Goal: Task Accomplishment & Management: Use online tool/utility

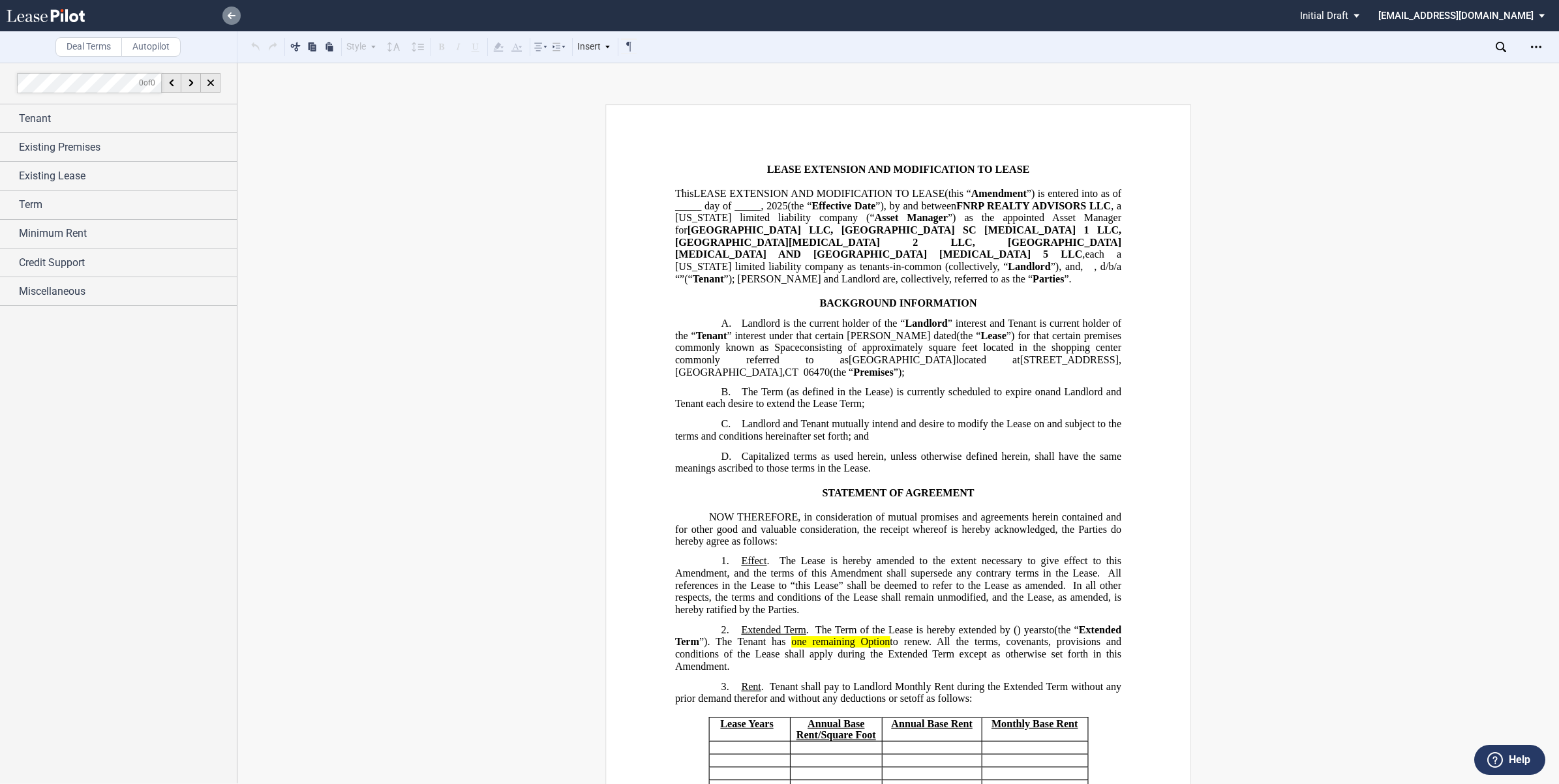
click at [234, 14] on icon at bounding box center [231, 16] width 7 height 7
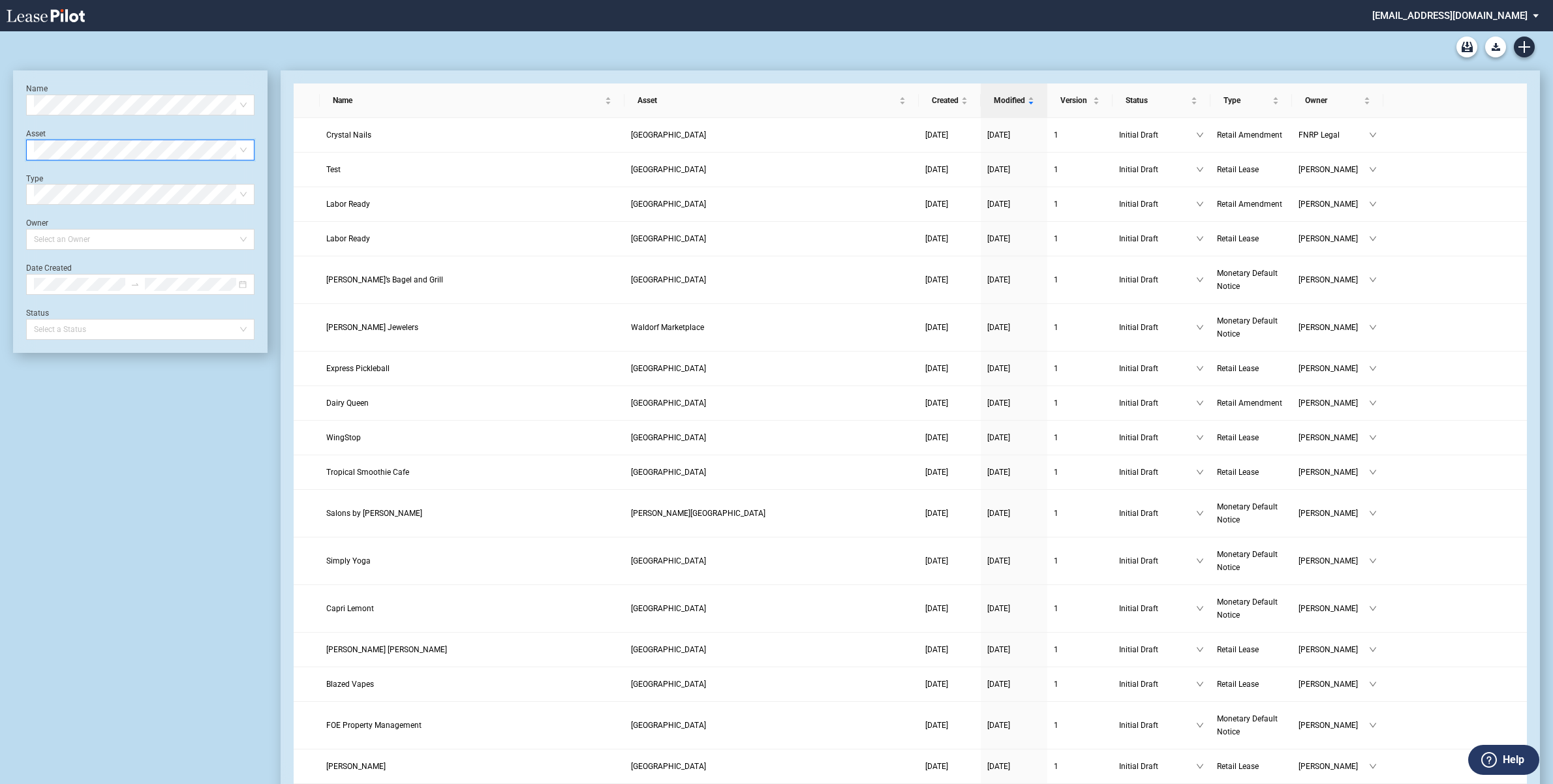
click at [243, 148] on span at bounding box center [140, 150] width 212 height 20
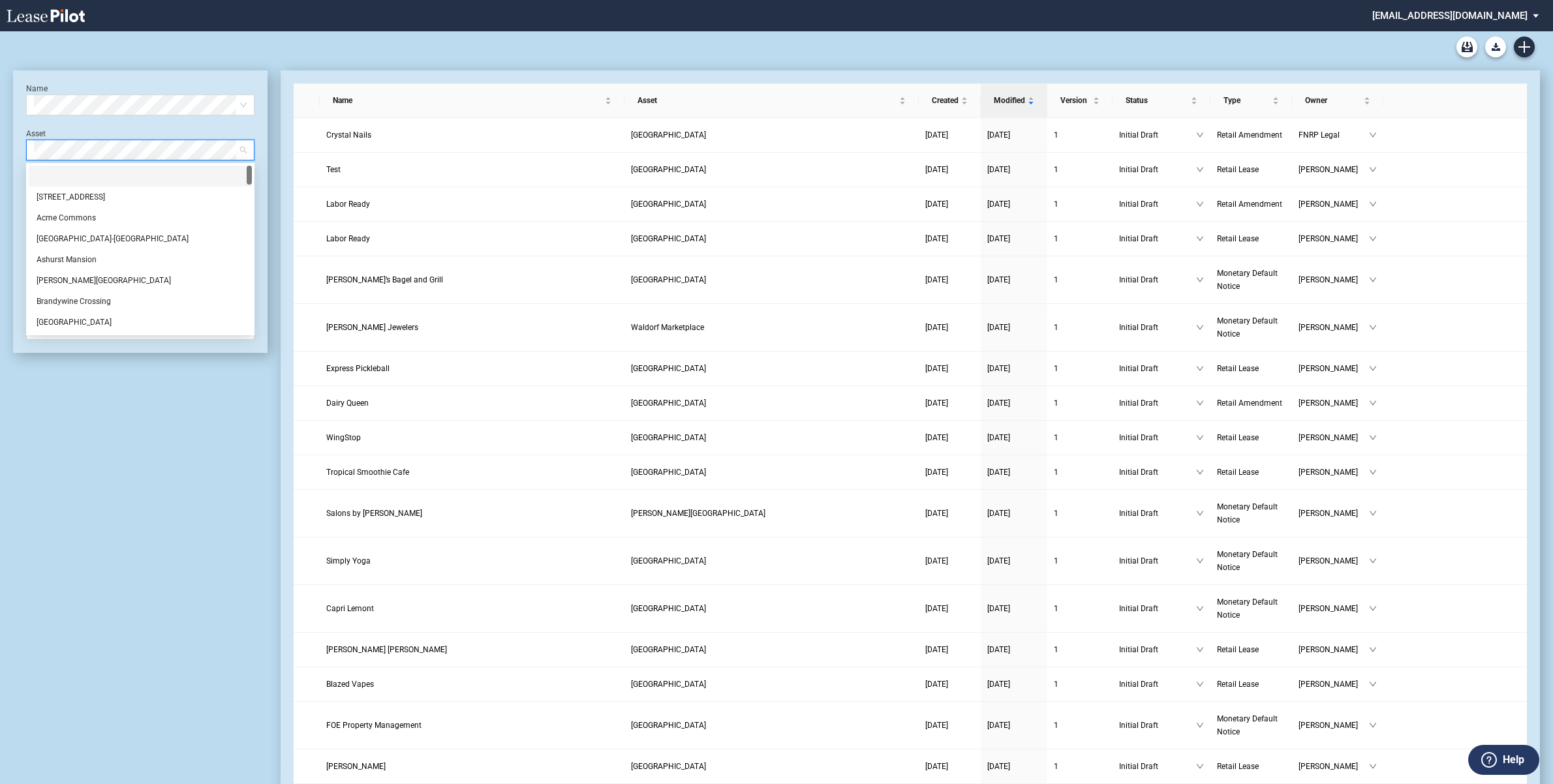
click at [248, 150] on div "Select Asset" at bounding box center [140, 150] width 228 height 21
drag, startPoint x: 249, startPoint y: 175, endPoint x: 256, endPoint y: 337, distance: 162.2
click at [256, 337] on div "Name Select name Asset Select Asset Type Select Type Owner Select an Owner Date…" at bounding box center [141, 211] width 255 height 282
click at [255, 336] on div "Name Select name Asset Select Asset Type Select Type Owner Select an Owner Date…" at bounding box center [141, 211] width 255 height 282
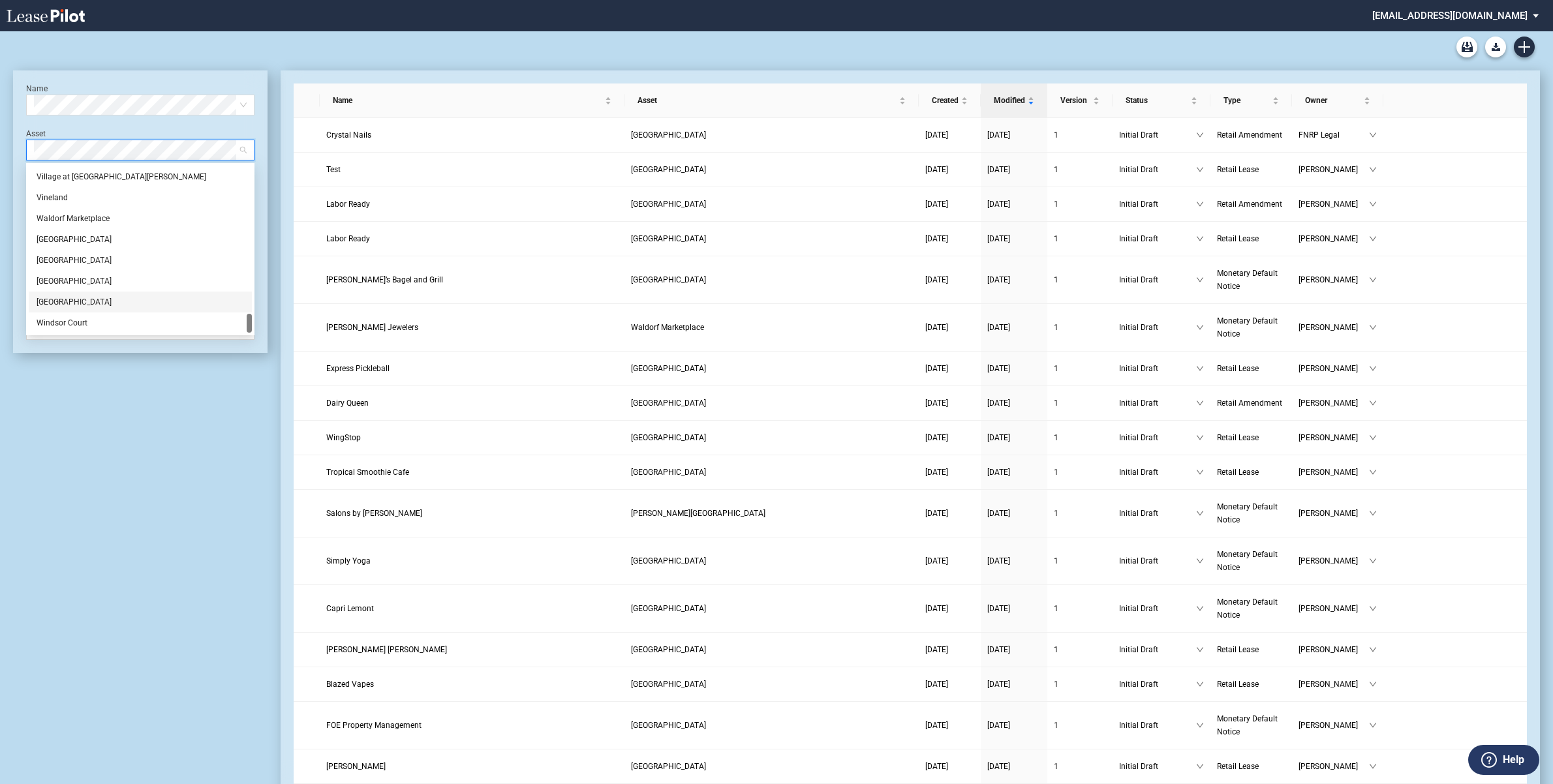
click at [75, 302] on div "[GEOGRAPHIC_DATA]" at bounding box center [140, 302] width 207 height 13
click at [75, 302] on div "Name Select name Asset Select Asset Type Select Type Owner Select an Owner Date…" at bounding box center [140, 211] width 228 height 256
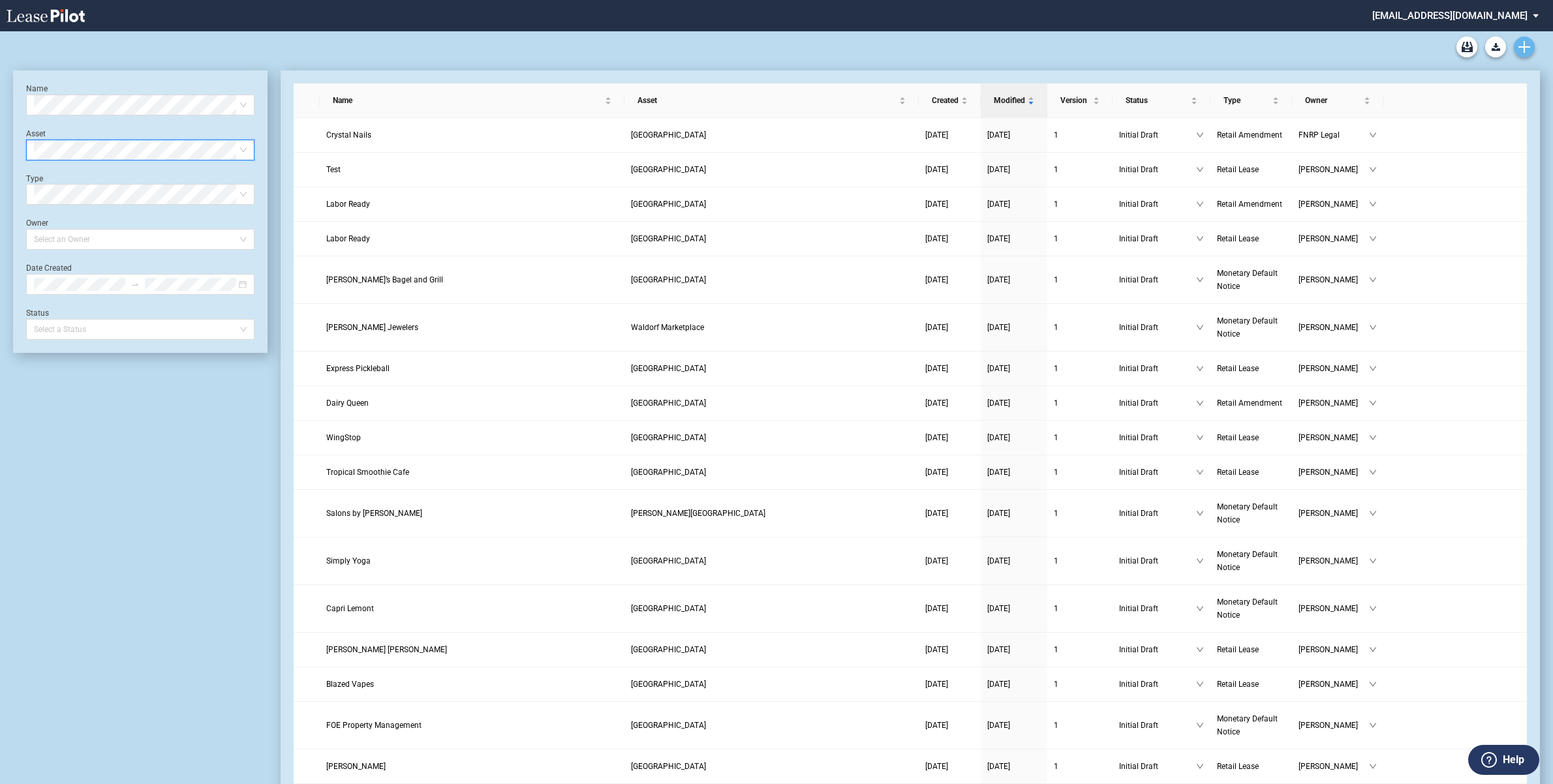
click at [1516, 47] on link "Create new document" at bounding box center [1524, 47] width 21 height 21
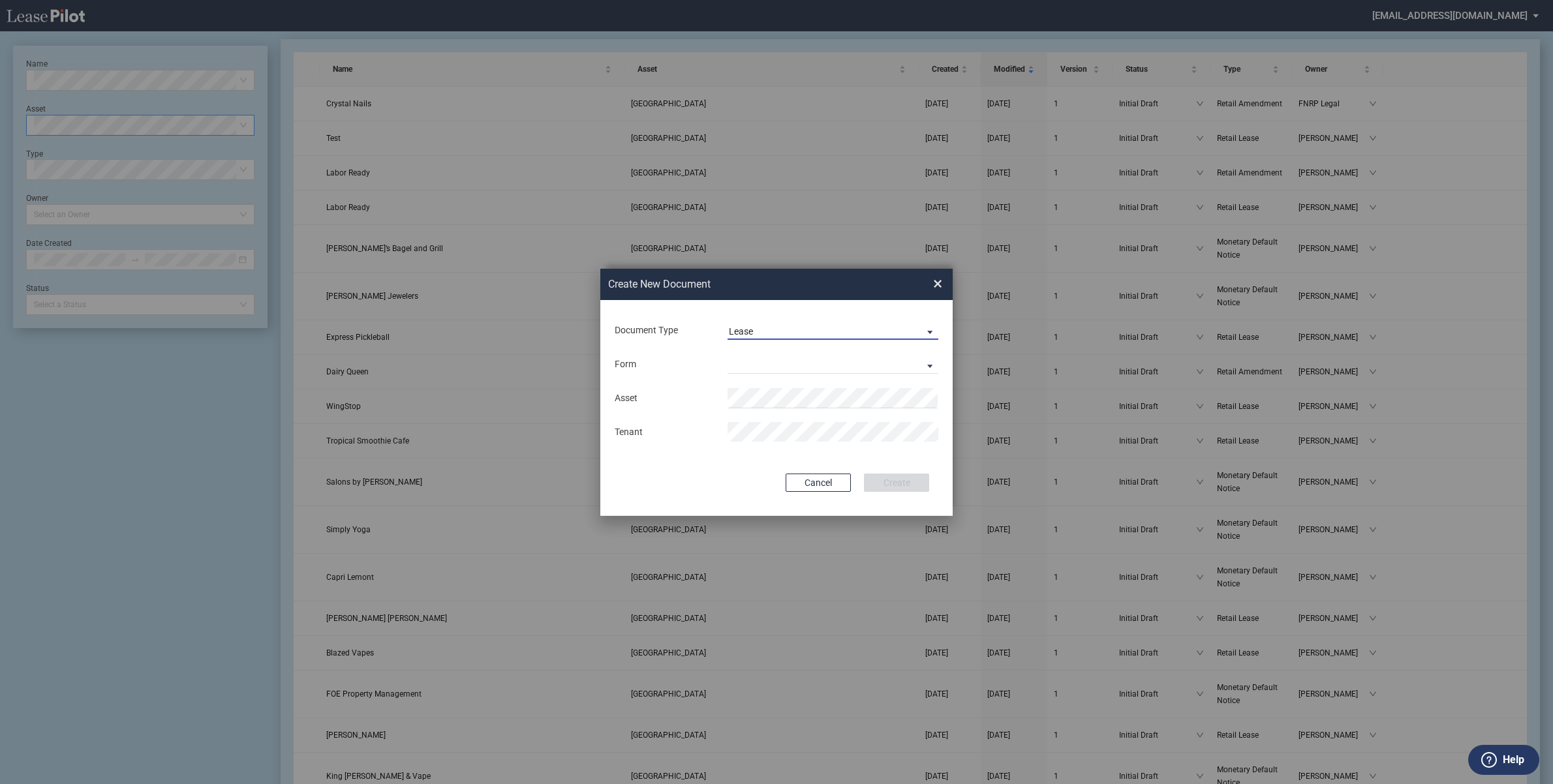
click at [840, 328] on span "Lease" at bounding box center [822, 332] width 187 height 13
click at [809, 357] on md-option "Amendment" at bounding box center [834, 363] width 231 height 32
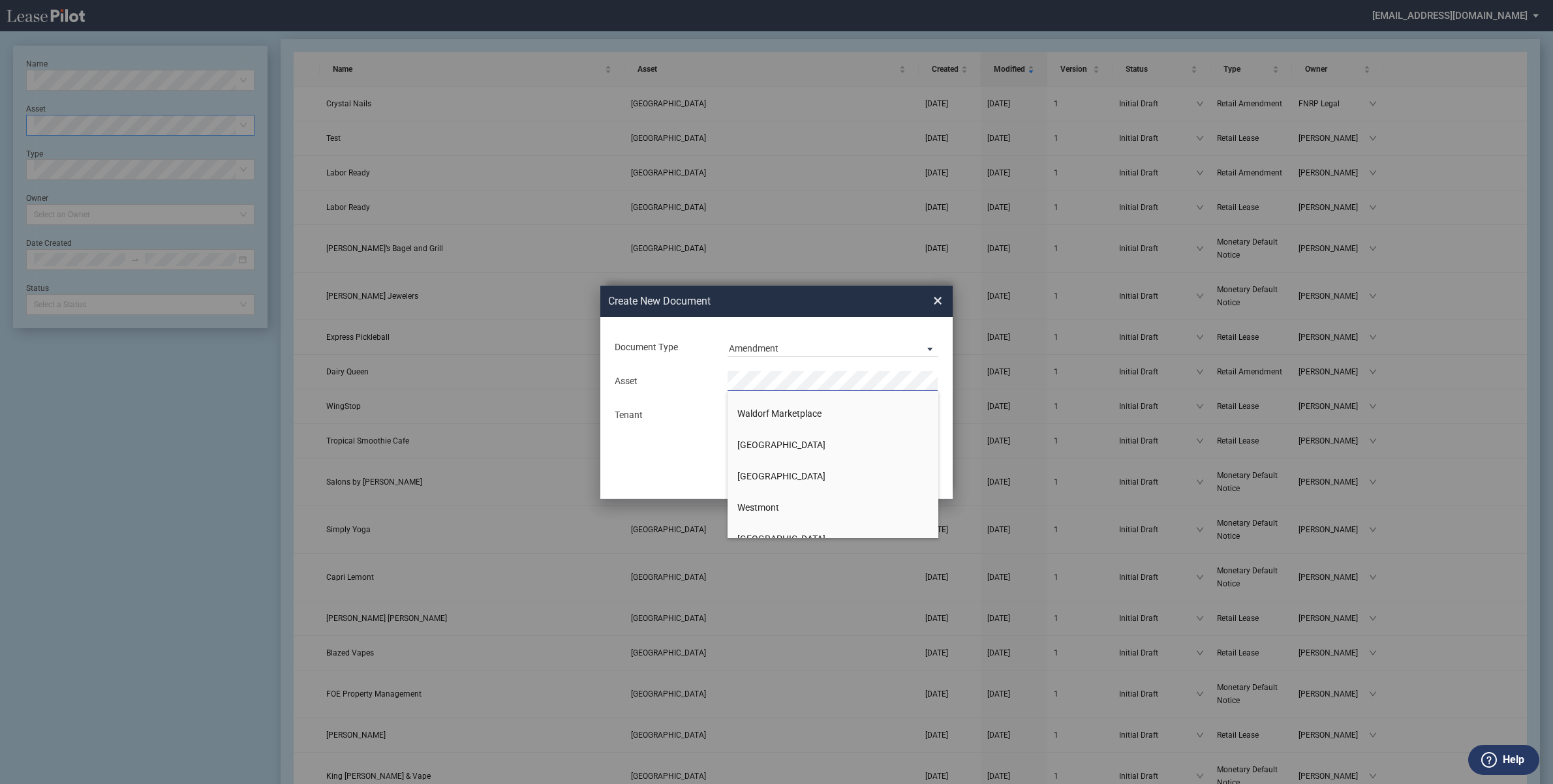
scroll to position [1888, 0]
click at [774, 489] on span "[GEOGRAPHIC_DATA]" at bounding box center [782, 491] width 88 height 11
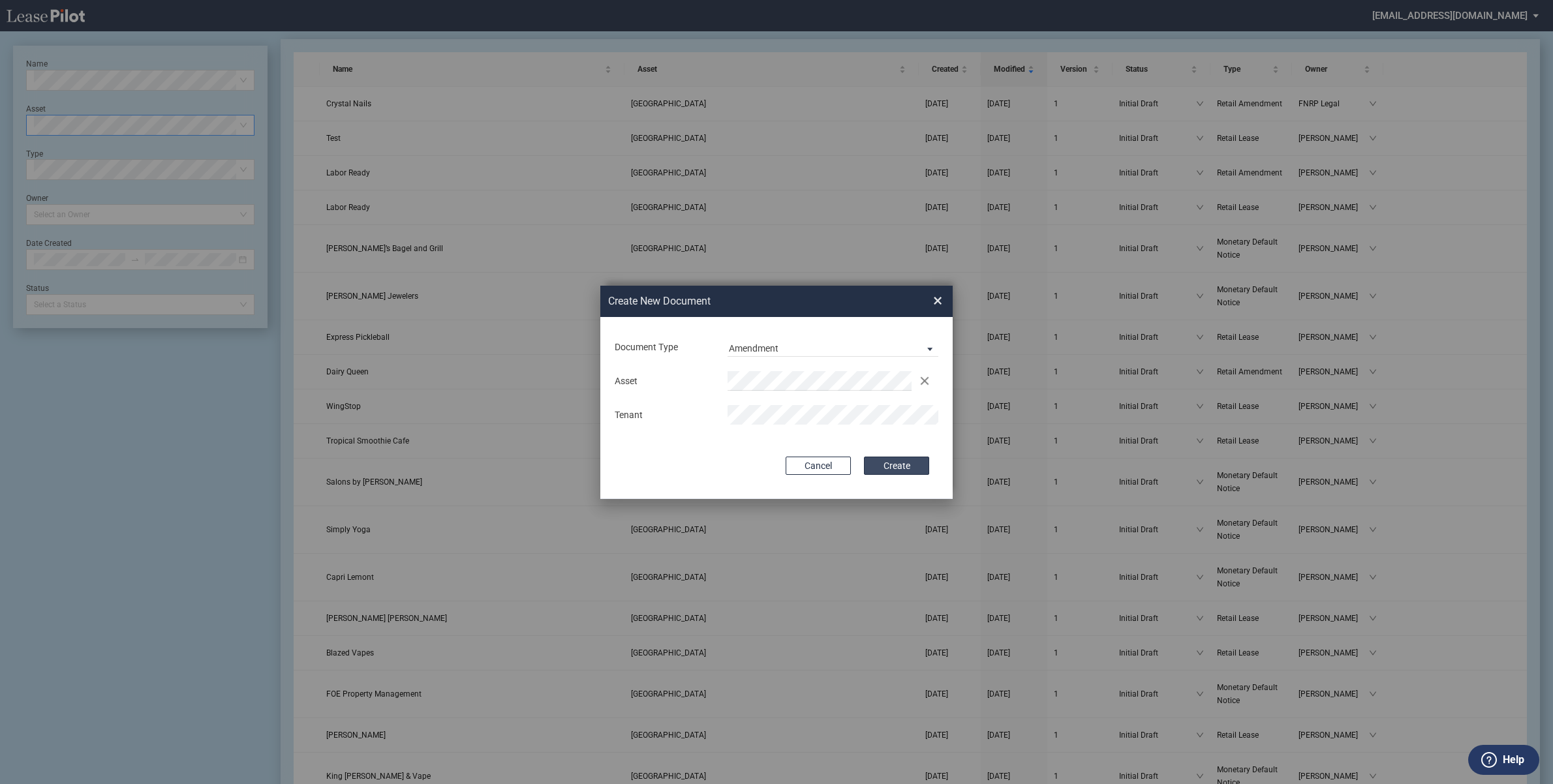
click at [898, 469] on button "Create" at bounding box center [897, 466] width 65 height 18
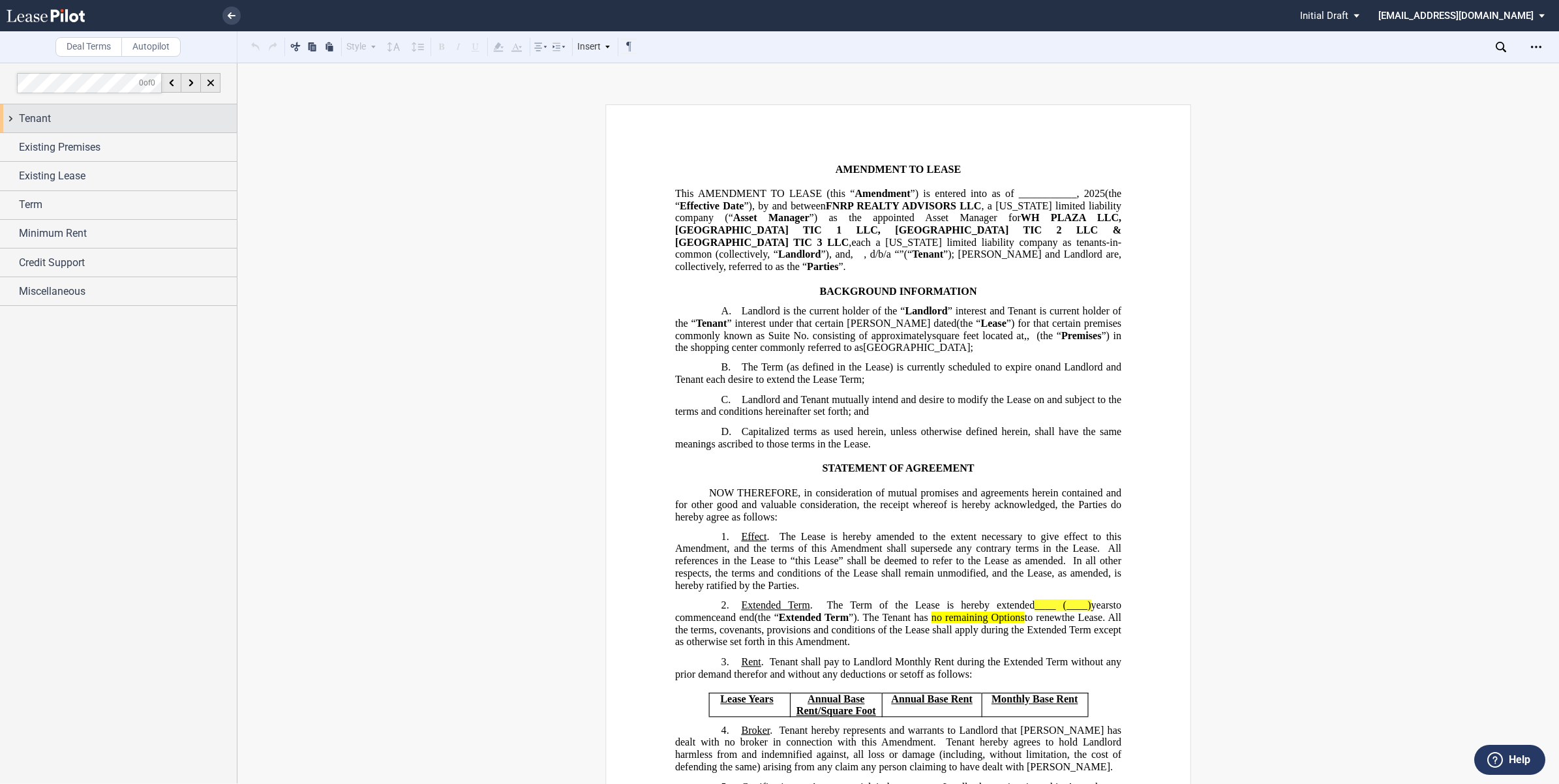
click at [7, 118] on div "Tenant" at bounding box center [118, 118] width 236 height 28
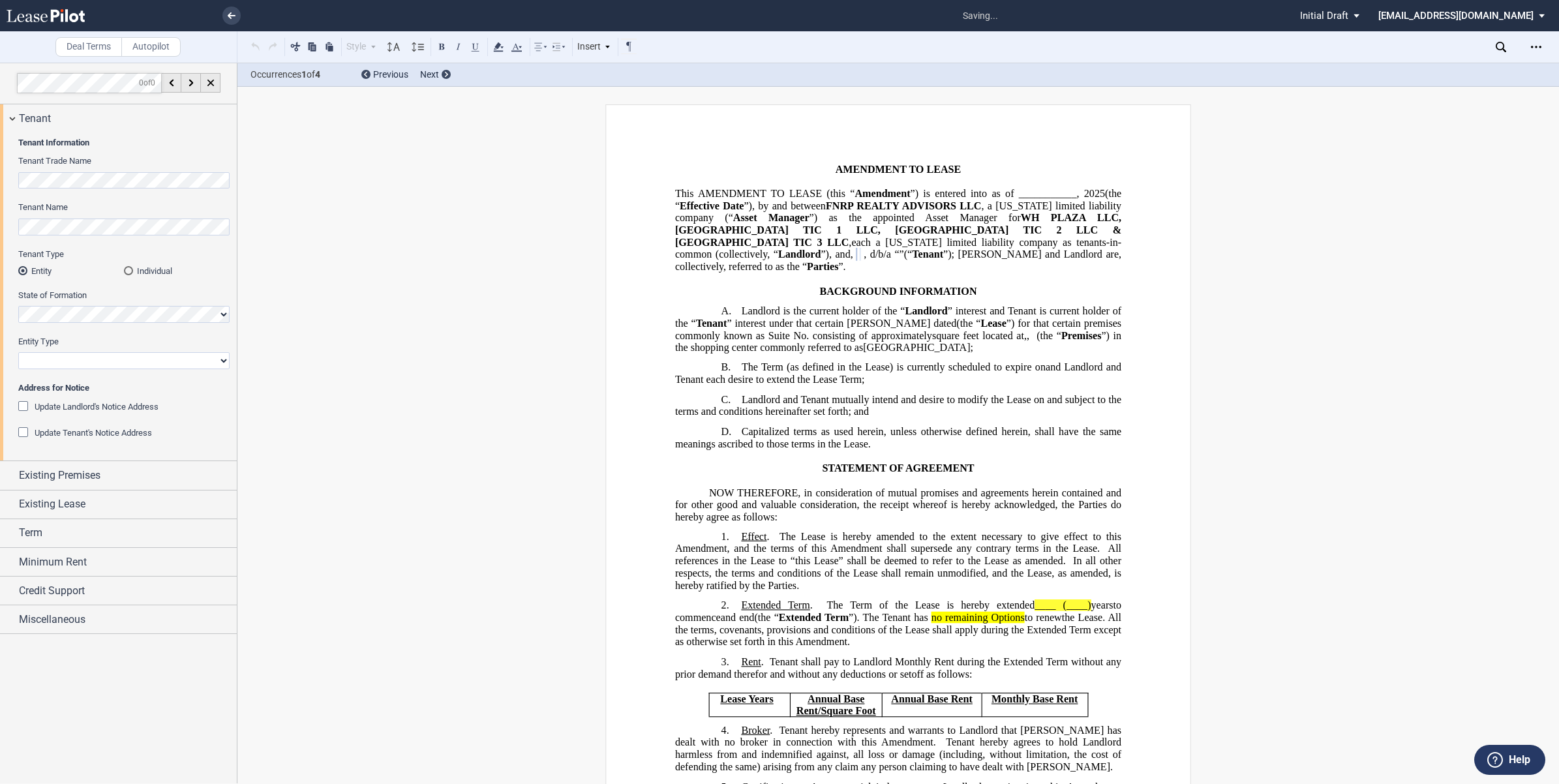
click at [63, 360] on select "Corporation Limited Liability Company General Partnership Limited Partnership O…" at bounding box center [124, 360] width 211 height 17
select select "limited liability company"
click at [18, 352] on select "Corporation Limited Liability Company General Partnership Limited Partnership O…" at bounding box center [124, 360] width 211 height 17
click at [20, 406] on div "Update Landlord's Notice Address" at bounding box center [25, 408] width 13 height 13
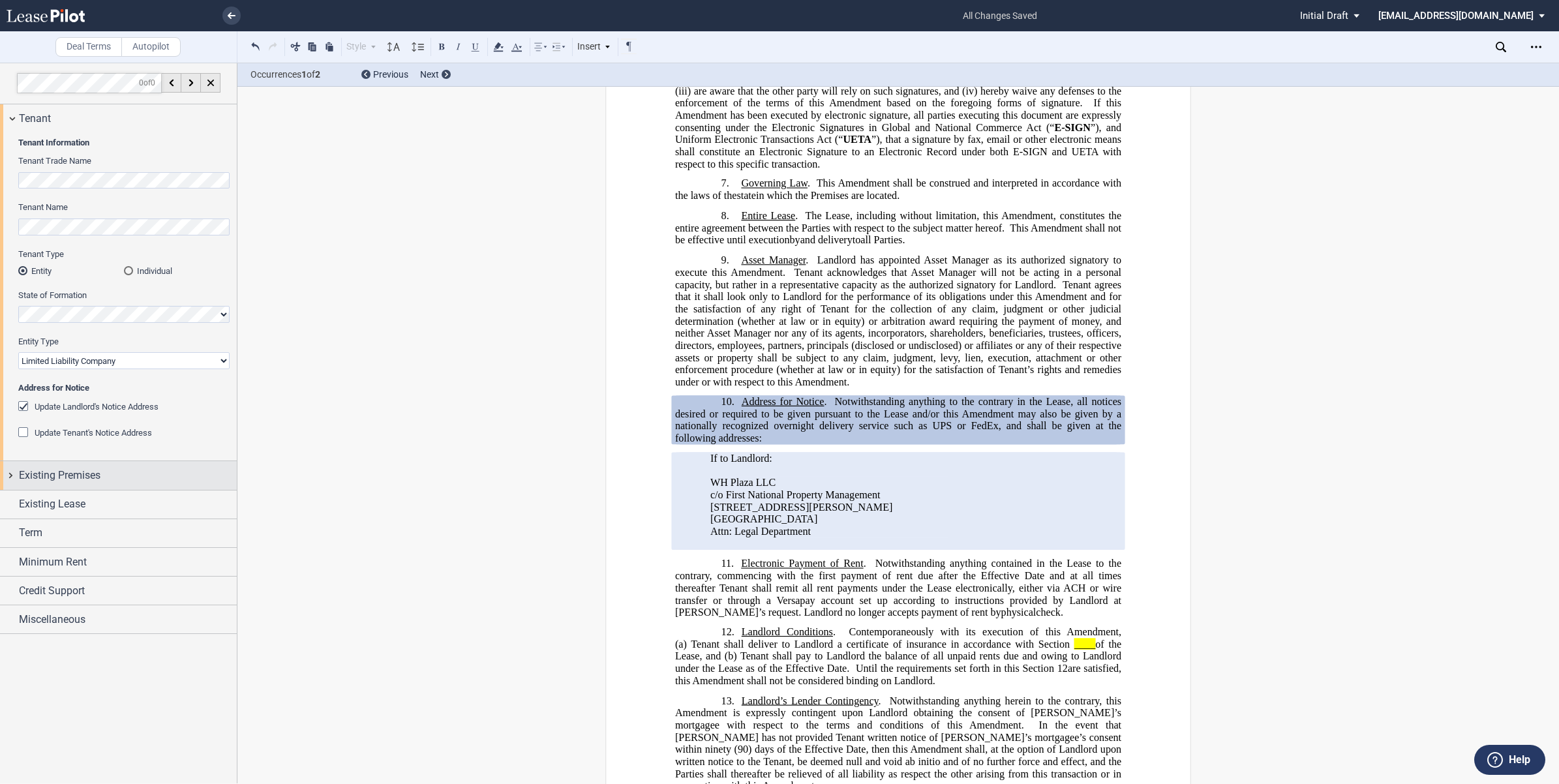
click at [10, 474] on div "Existing Premises" at bounding box center [118, 475] width 236 height 28
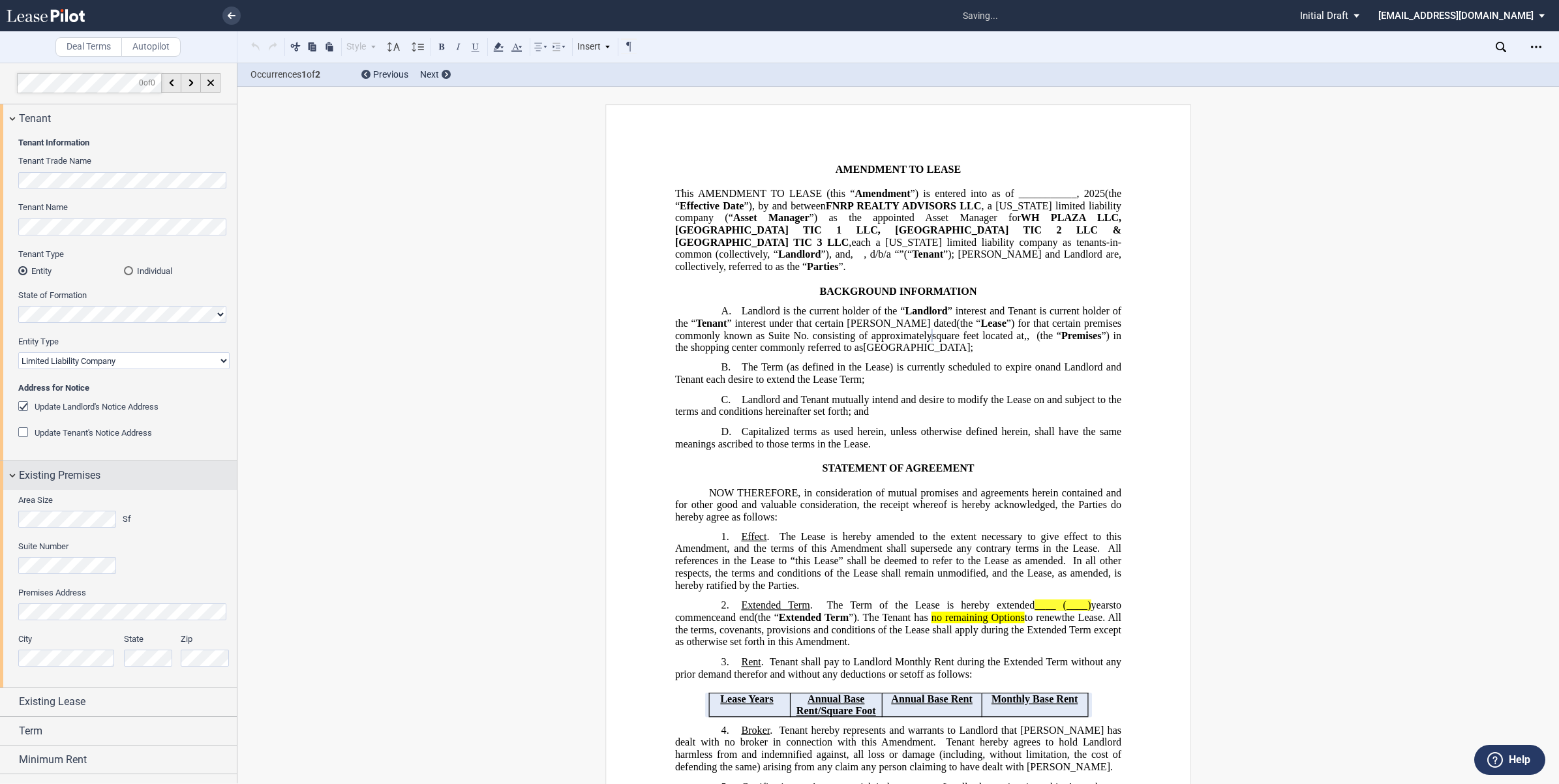
scroll to position [0, 0]
